Goal: Task Accomplishment & Management: Complete application form

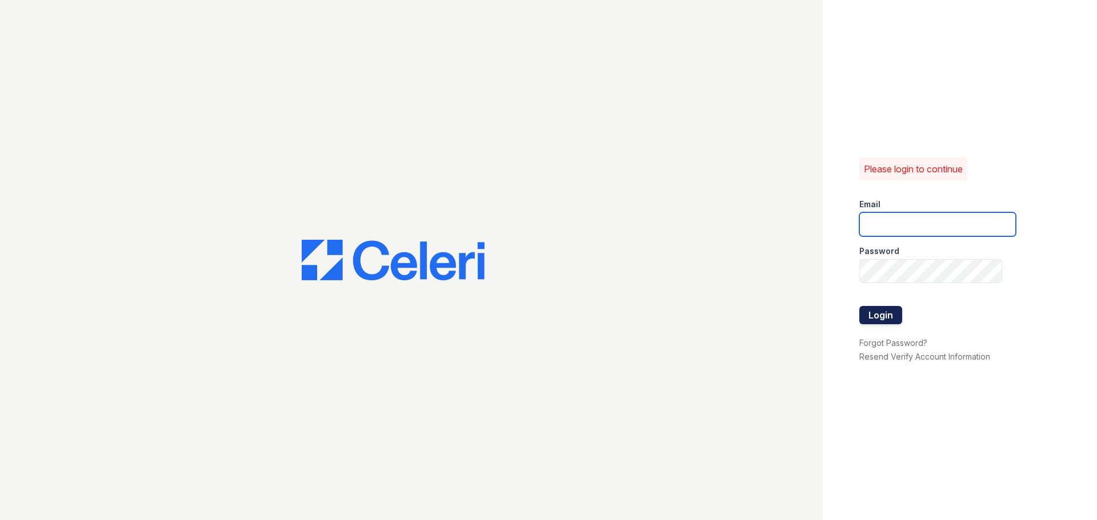
type input "[EMAIL_ADDRESS][DOMAIN_NAME]"
click at [884, 316] on button "Login" at bounding box center [880, 315] width 43 height 18
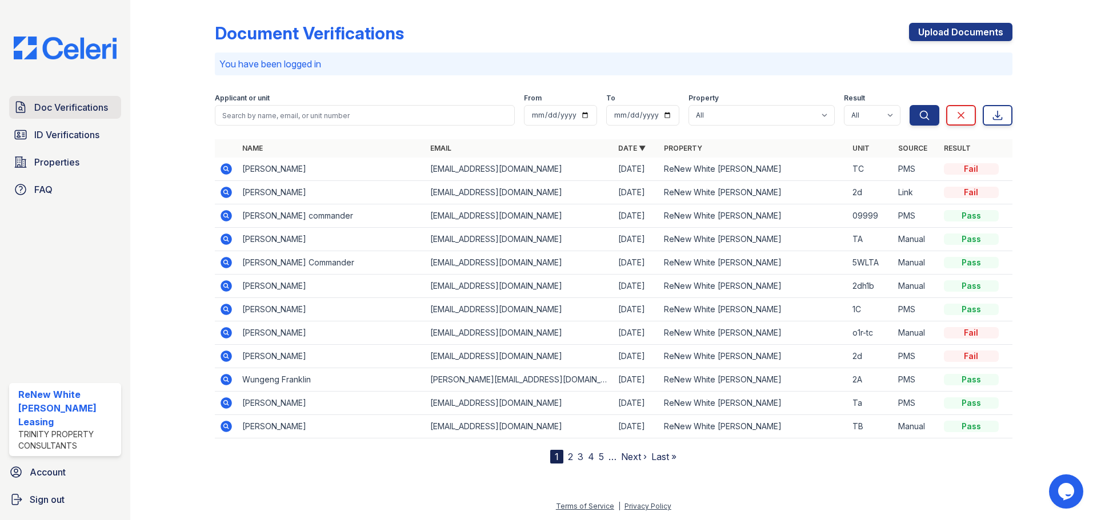
click at [97, 107] on span "Doc Verifications" at bounding box center [71, 108] width 74 height 14
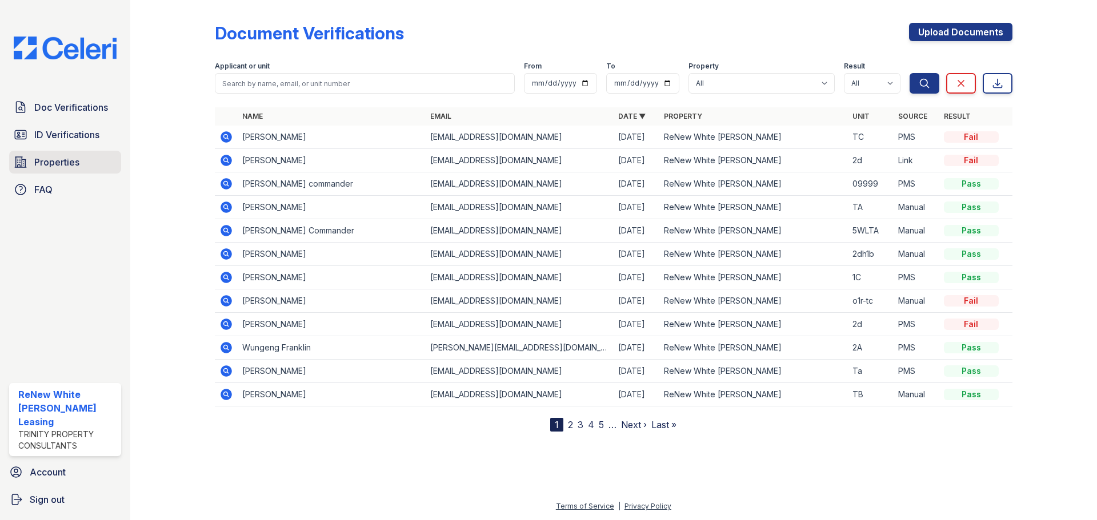
click at [63, 163] on span "Properties" at bounding box center [56, 162] width 45 height 14
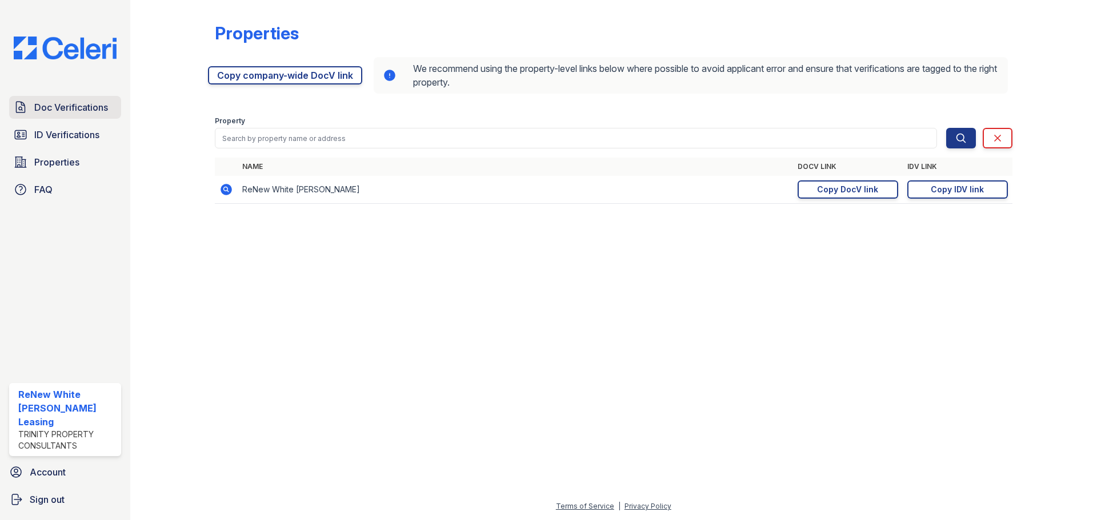
click at [73, 111] on span "Doc Verifications" at bounding box center [71, 108] width 74 height 14
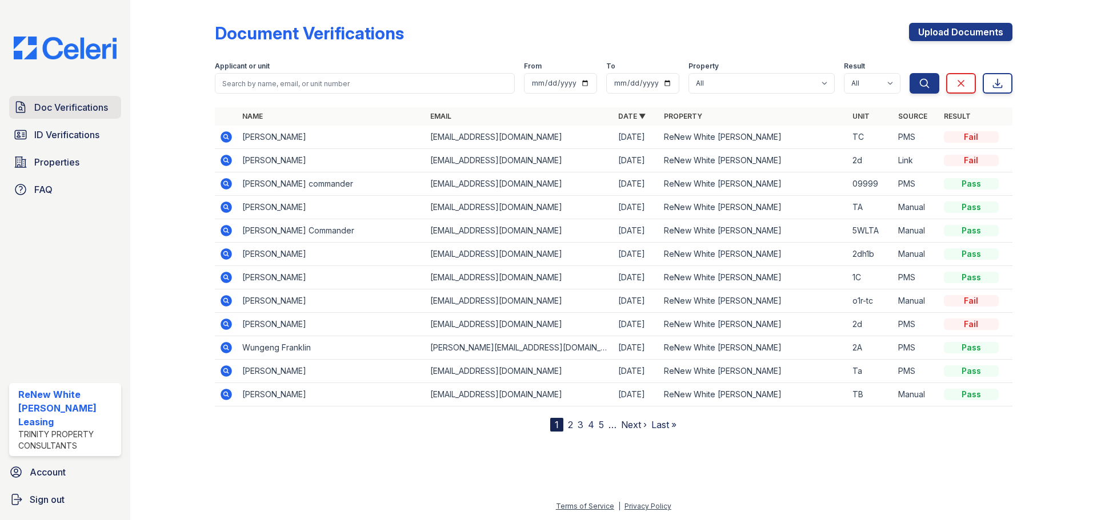
click at [81, 109] on span "Doc Verifications" at bounding box center [71, 108] width 74 height 14
click at [571, 424] on link "2" at bounding box center [570, 424] width 5 height 11
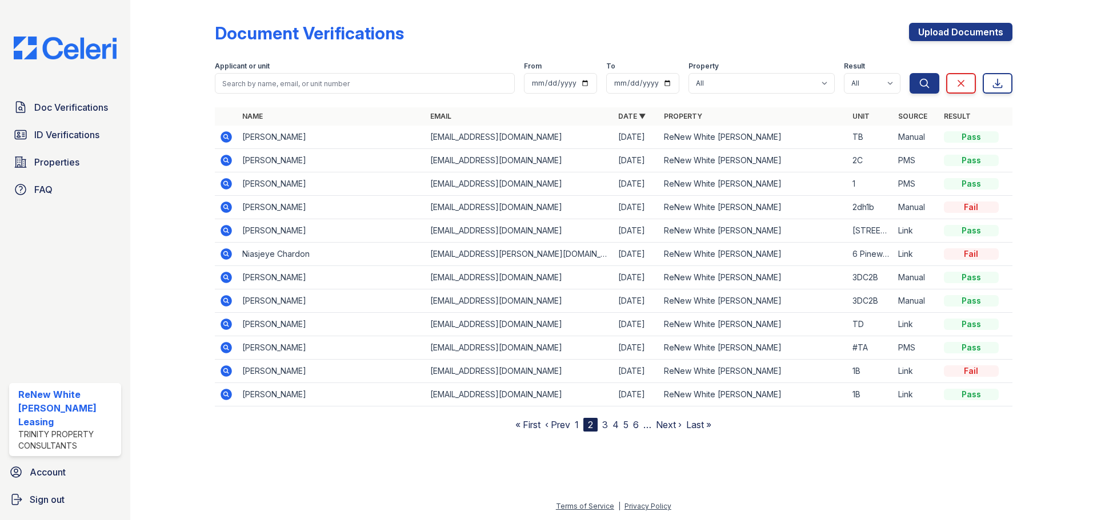
click at [222, 394] on icon at bounding box center [225, 394] width 11 height 11
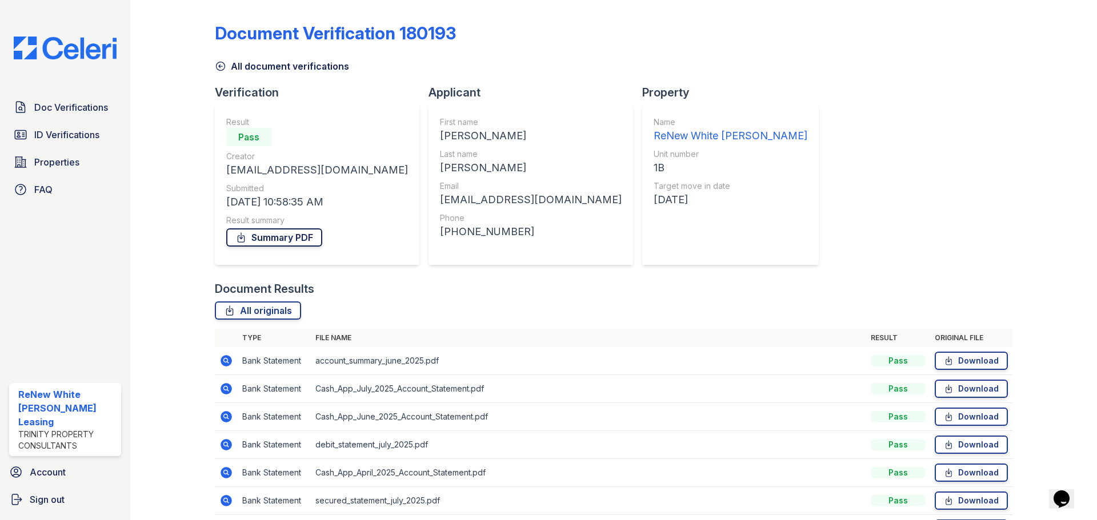
click at [248, 237] on link "Summary PDF" at bounding box center [274, 237] width 96 height 18
click at [46, 110] on span "Doc Verifications" at bounding box center [71, 108] width 74 height 14
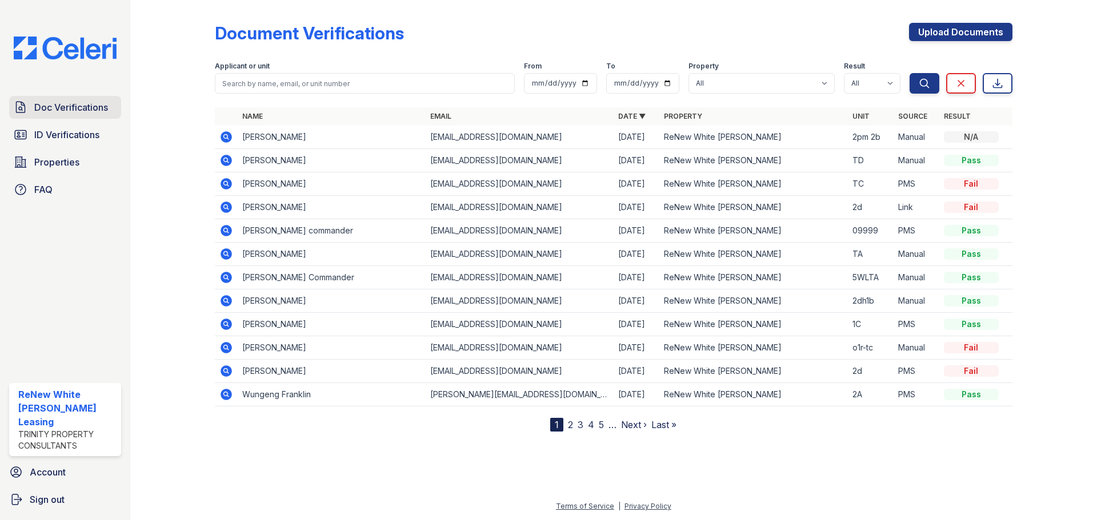
click at [83, 114] on span "Doc Verifications" at bounding box center [71, 108] width 74 height 14
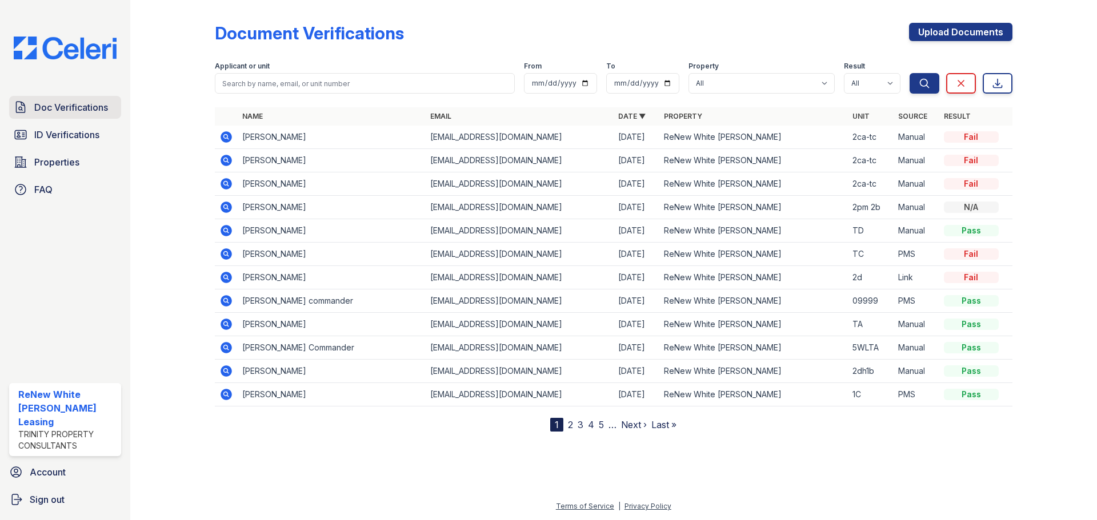
click at [85, 110] on span "Doc Verifications" at bounding box center [71, 108] width 74 height 14
click at [974, 31] on link "Upload Documents" at bounding box center [960, 32] width 103 height 18
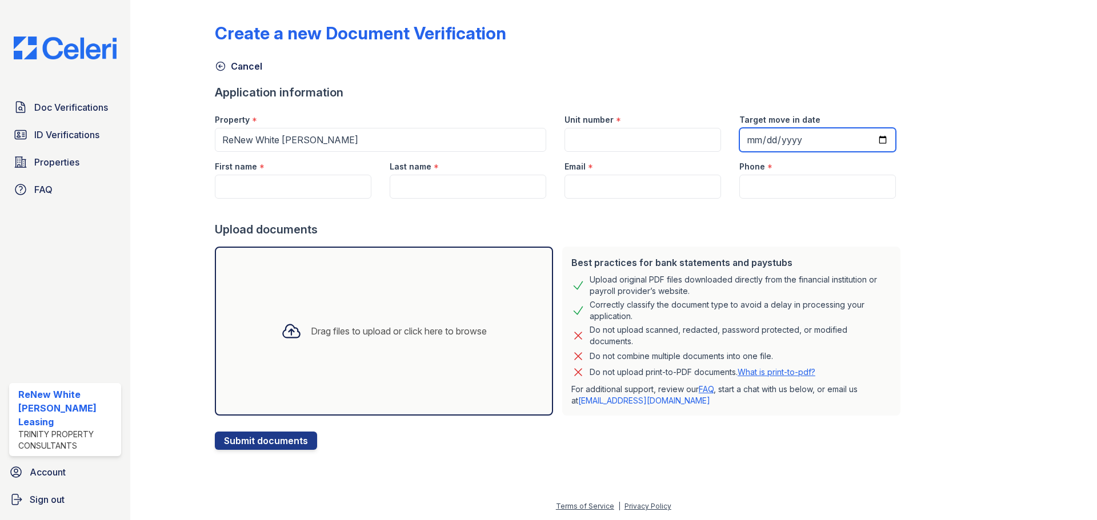
click at [859, 136] on input "Target move in date" at bounding box center [817, 140] width 157 height 24
click at [871, 139] on input "Target move in date" at bounding box center [817, 140] width 157 height 24
type input "2025-11-14"
click at [671, 138] on input "Unit number" at bounding box center [642, 140] width 157 height 24
type input "7kwtc"
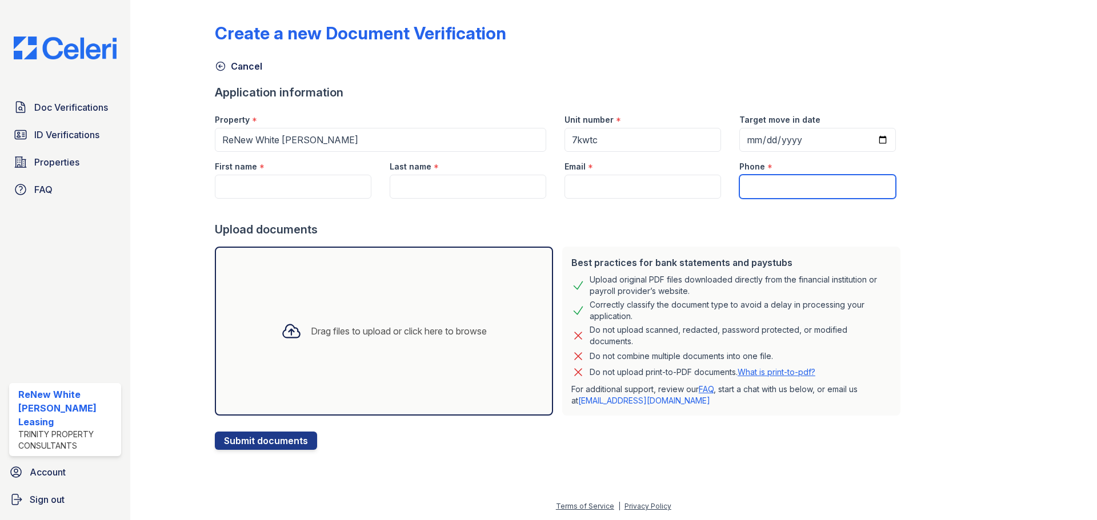
click at [749, 191] on input "Phone" at bounding box center [817, 187] width 157 height 24
click at [768, 193] on input "Phone" at bounding box center [817, 187] width 157 height 24
paste input "(443) 415-2575"
click at [780, 186] on input "(443) 415-2575" at bounding box center [817, 187] width 157 height 24
type input "4434152575"
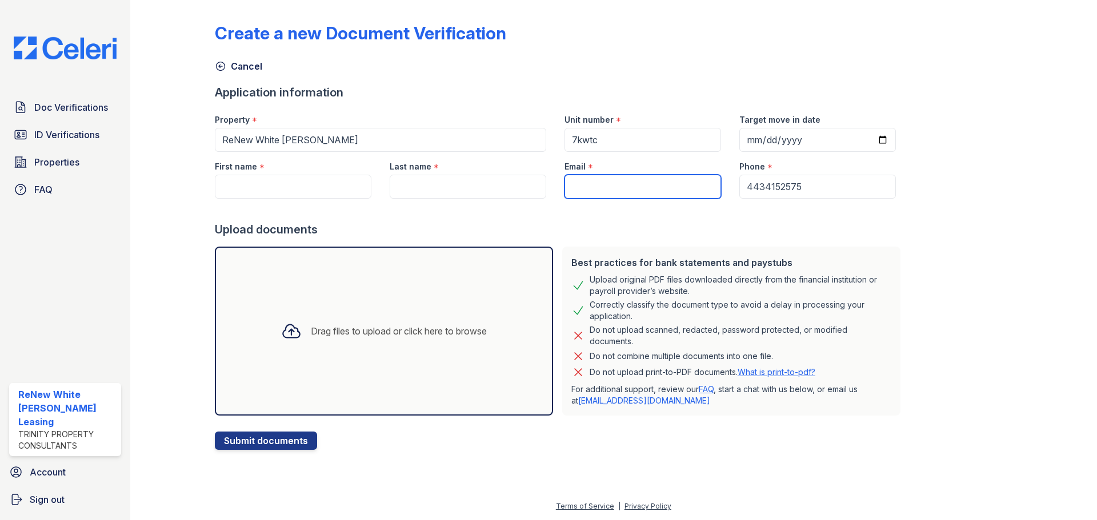
drag, startPoint x: 593, startPoint y: 185, endPoint x: 593, endPoint y: 177, distance: 8.0
click at [593, 185] on input "Email" at bounding box center [642, 187] width 157 height 24
click at [624, 185] on input "Email" at bounding box center [642, 187] width 157 height 24
paste input "breetaw@gmail.com"
type input "breetaw@gmail.com"
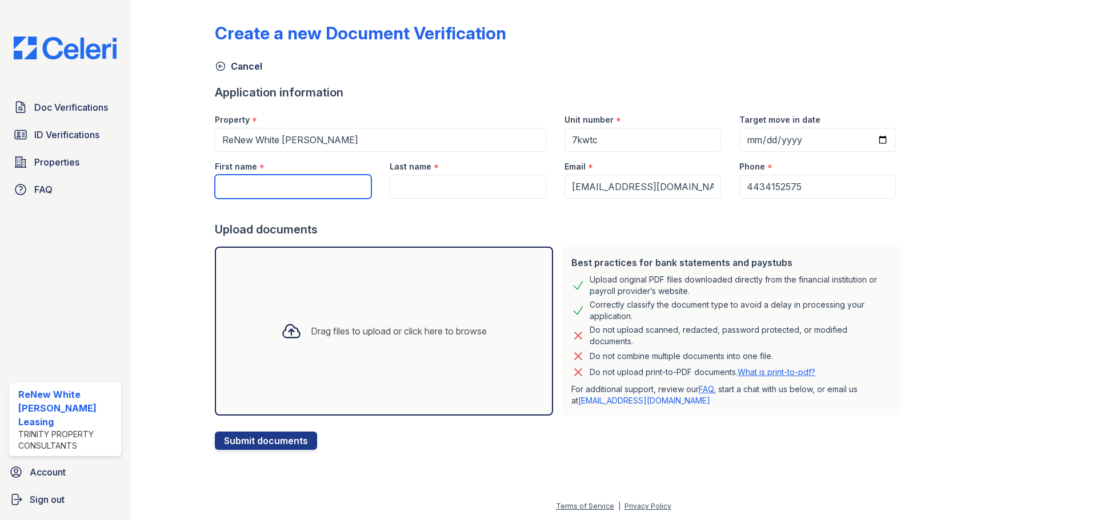
click at [311, 187] on input "First name" at bounding box center [293, 187] width 157 height 24
type input "Breeta"
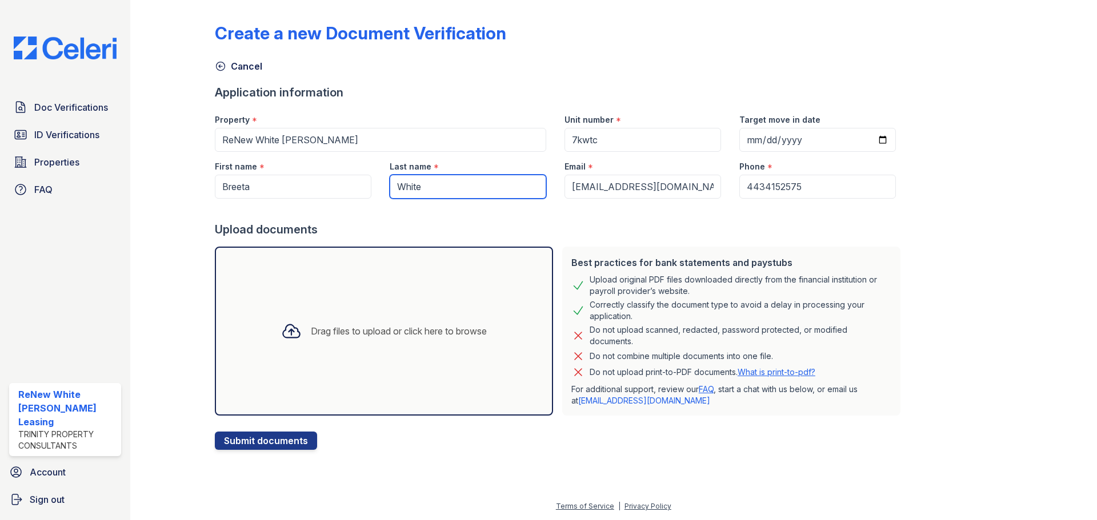
type input "White"
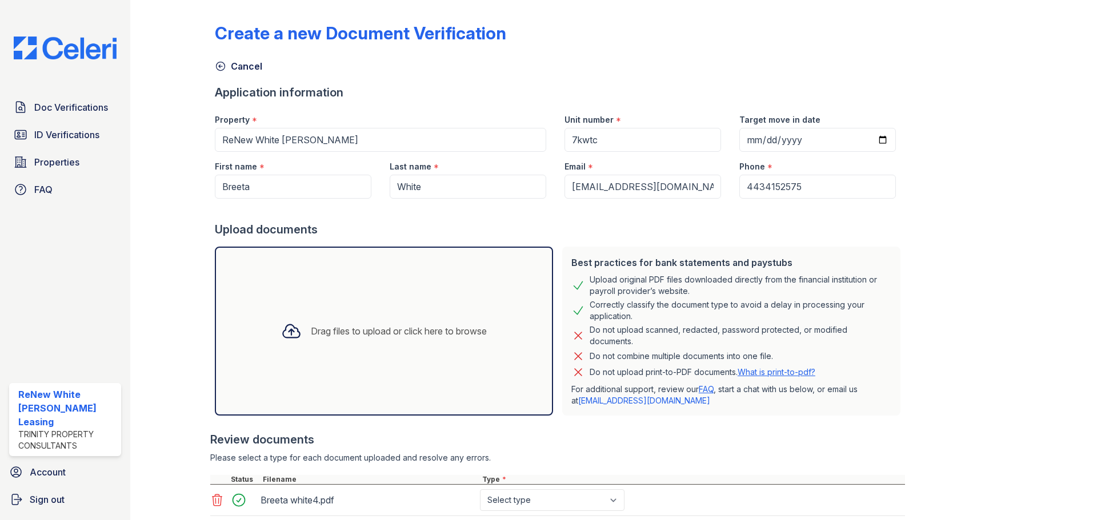
click at [962, 347] on div "Create a new Document Verification Cancel Application information Property * Re…" at bounding box center [613, 328] width 797 height 647
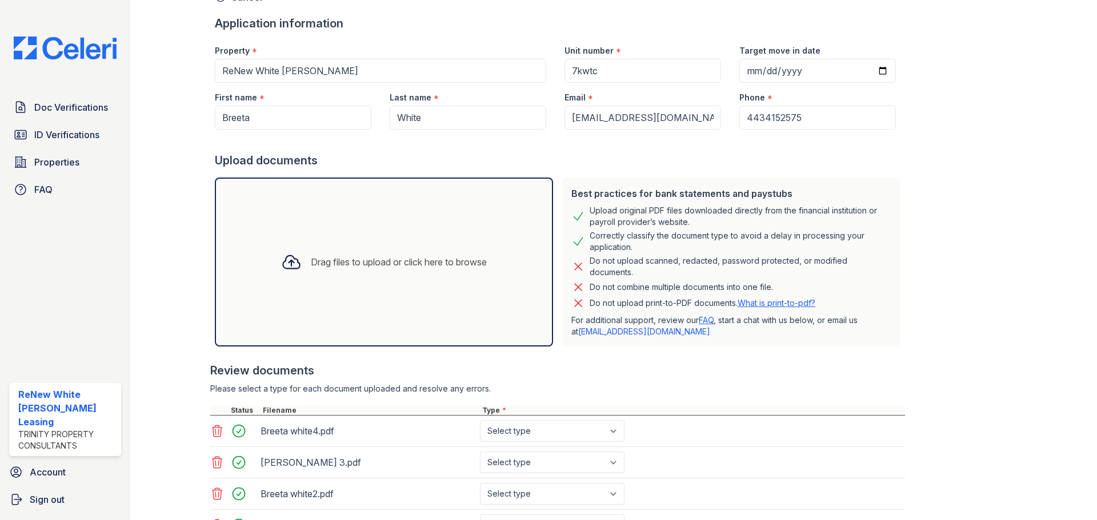
scroll to position [170, 0]
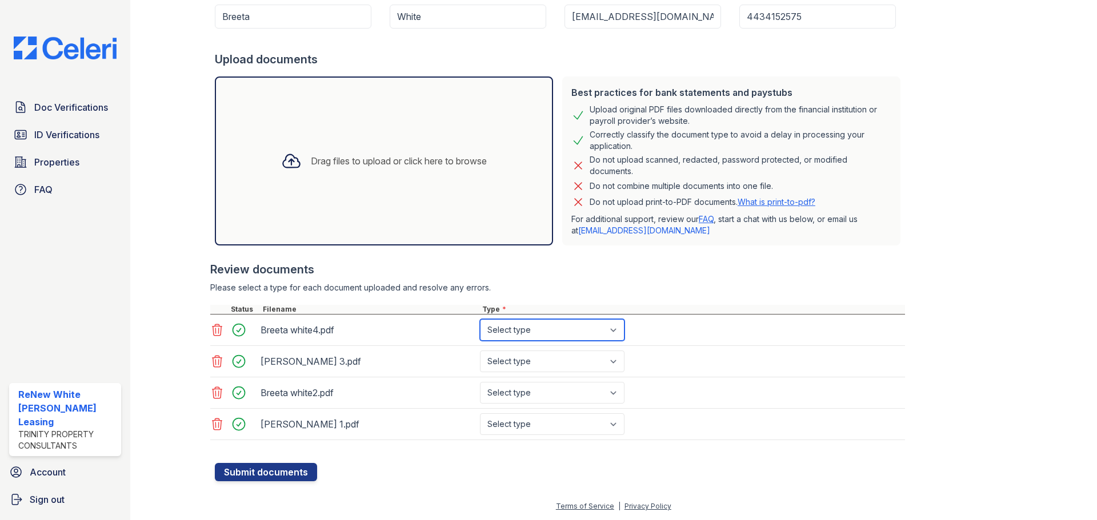
click at [541, 333] on select "Select type Paystub Bank Statement Offer Letter Tax Documents Benefit Award Let…" at bounding box center [552, 330] width 145 height 22
click at [615, 330] on select "Select type Paystub Bank Statement Offer Letter Tax Documents Benefit Award Let…" at bounding box center [552, 330] width 145 height 22
select select "paystub"
click at [480, 319] on select "Select type Paystub Bank Statement Offer Letter Tax Documents Benefit Award Let…" at bounding box center [552, 330] width 145 height 22
click at [611, 359] on select "Select type Paystub Bank Statement Offer Letter Tax Documents Benefit Award Let…" at bounding box center [552, 362] width 145 height 22
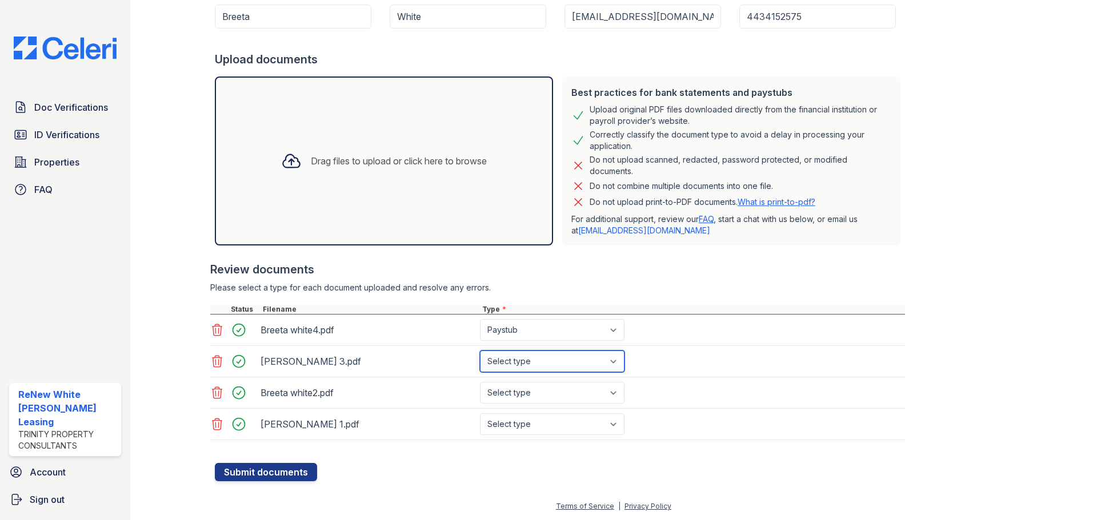
select select "paystub"
click at [480, 351] on select "Select type Paystub Bank Statement Offer Letter Tax Documents Benefit Award Let…" at bounding box center [552, 362] width 145 height 22
click at [613, 395] on select "Select type Paystub Bank Statement Offer Letter Tax Documents Benefit Award Let…" at bounding box center [552, 393] width 145 height 22
select select "paystub"
click at [480, 382] on select "Select type Paystub Bank Statement Offer Letter Tax Documents Benefit Award Let…" at bounding box center [552, 393] width 145 height 22
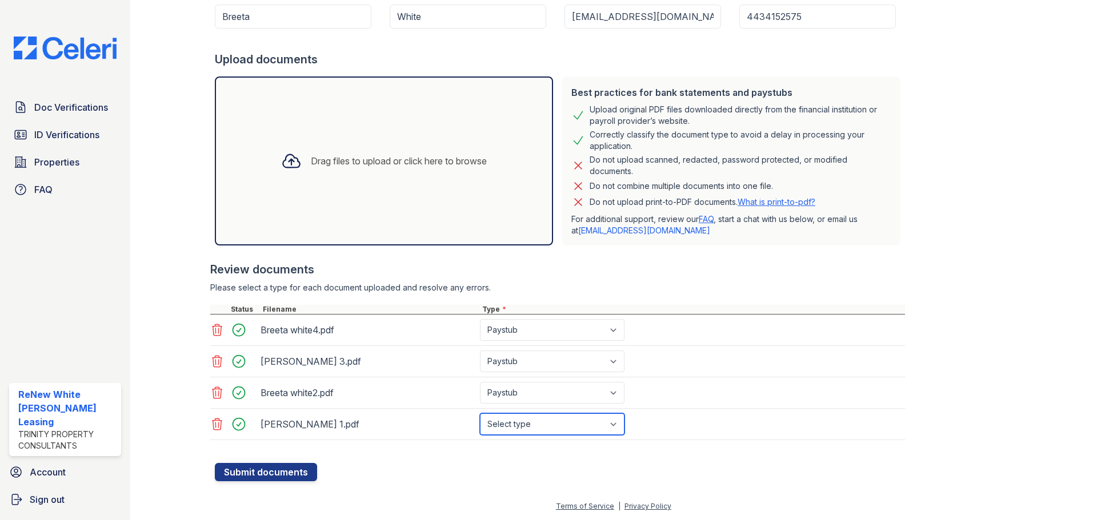
drag, startPoint x: 613, startPoint y: 424, endPoint x: 614, endPoint y: 430, distance: 5.7
click at [614, 425] on select "Select type Paystub Bank Statement Offer Letter Tax Documents Benefit Award Let…" at bounding box center [552, 425] width 145 height 22
select select "paystub"
click at [480, 414] on select "Select type Paystub Bank Statement Offer Letter Tax Documents Benefit Award Let…" at bounding box center [552, 425] width 145 height 22
click at [272, 464] on button "Submit documents" at bounding box center [266, 472] width 102 height 18
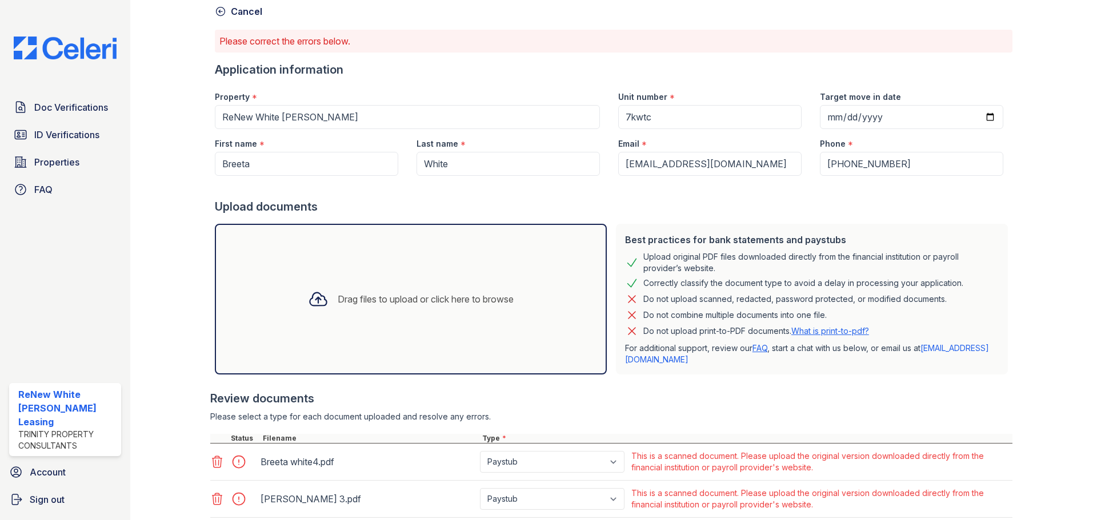
scroll to position [207, 0]
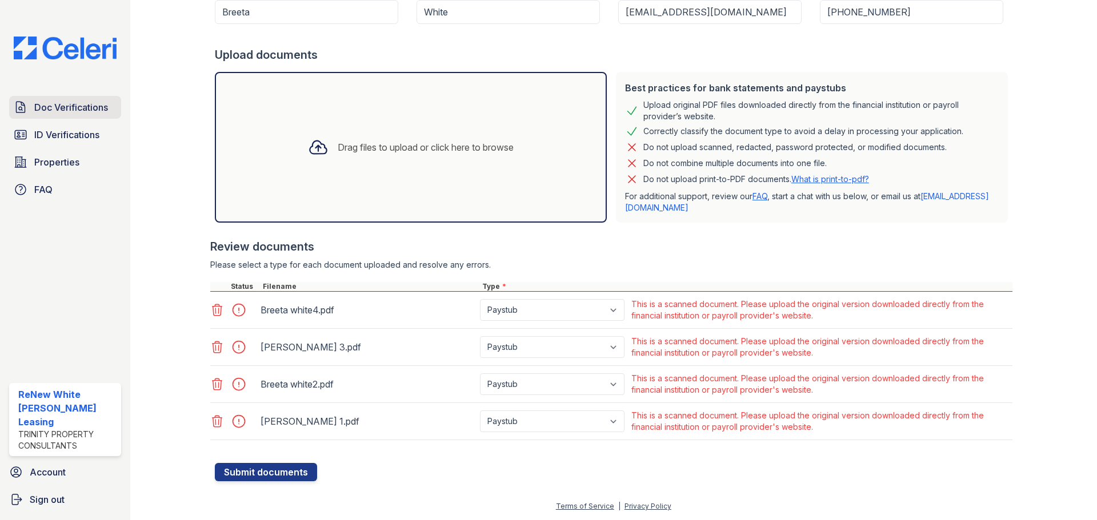
click at [70, 113] on span "Doc Verifications" at bounding box center [71, 108] width 74 height 14
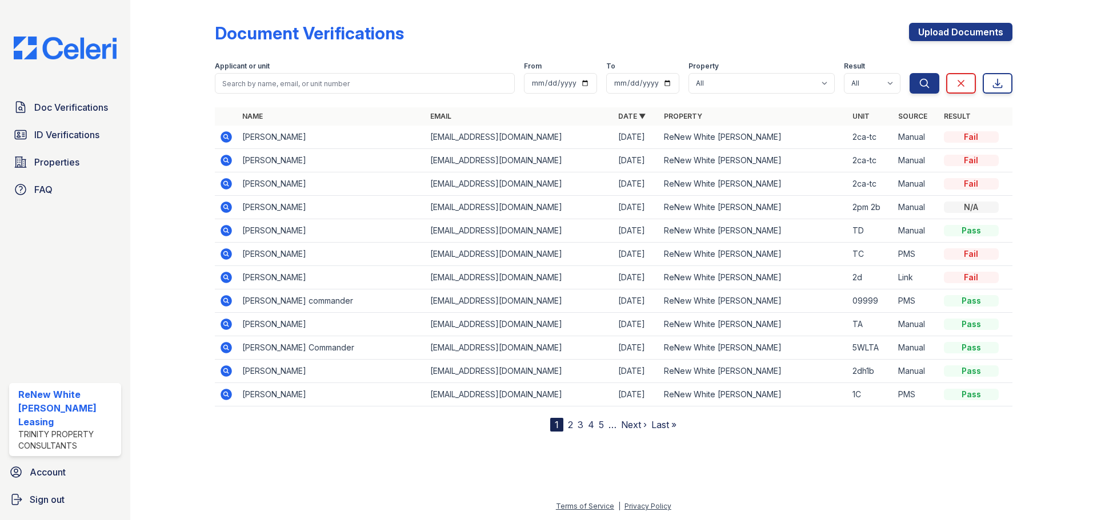
click at [250, 137] on td "xavier ingram" at bounding box center [332, 137] width 188 height 23
click at [230, 137] on icon at bounding box center [225, 136] width 11 height 11
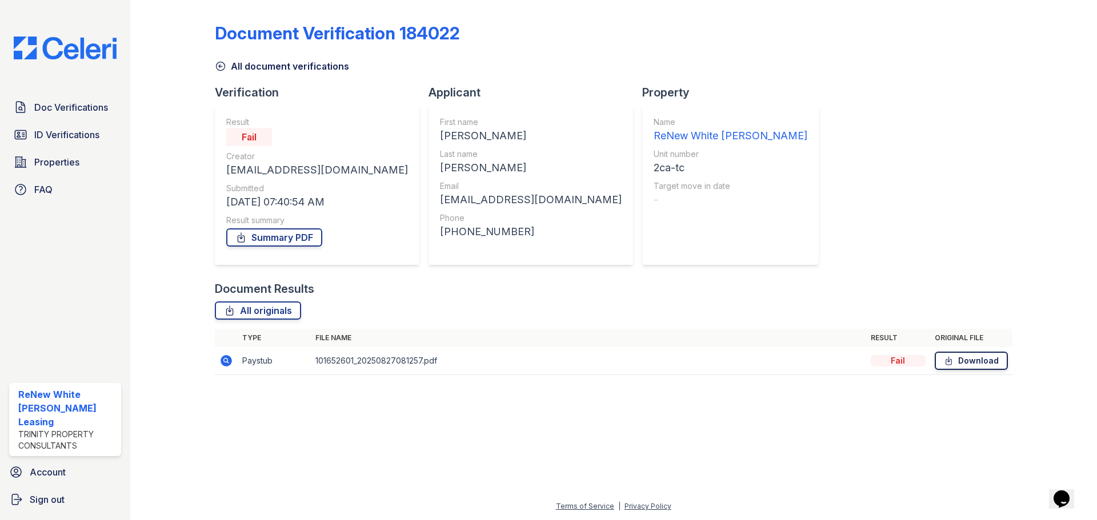
click at [957, 362] on link "Download" at bounding box center [971, 361] width 73 height 18
